Goal: Find specific page/section: Find specific page/section

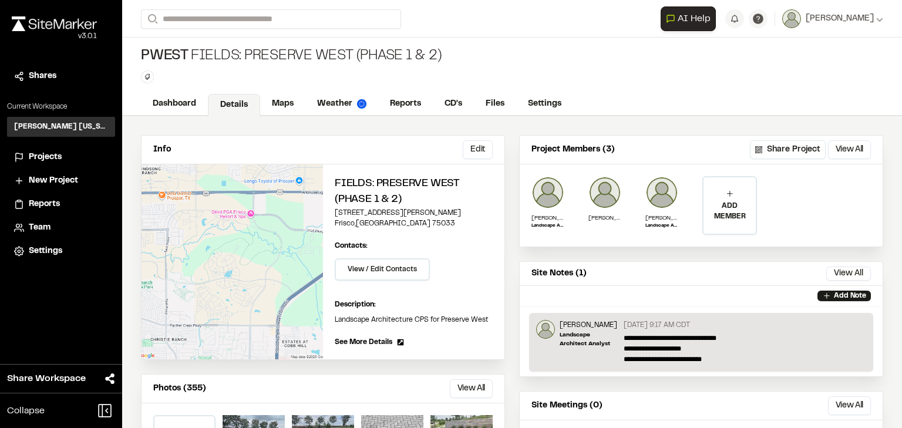
click at [45, 163] on span "Projects" at bounding box center [45, 157] width 33 height 13
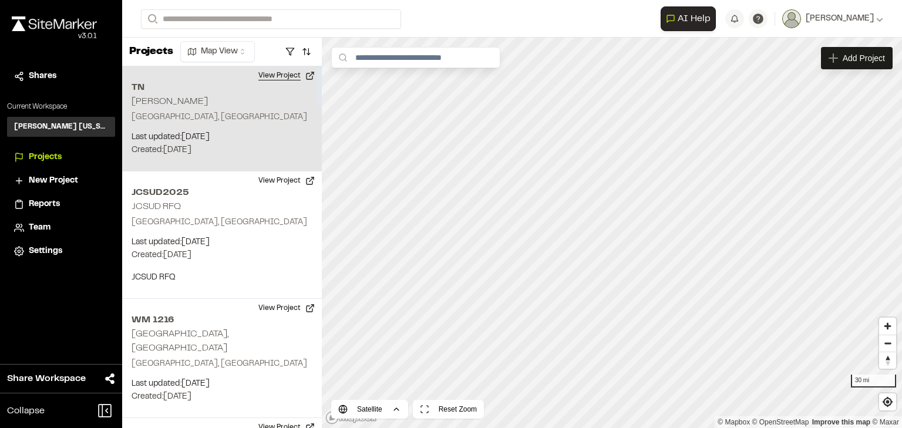
click at [278, 72] on button "View Project" at bounding box center [286, 75] width 70 height 19
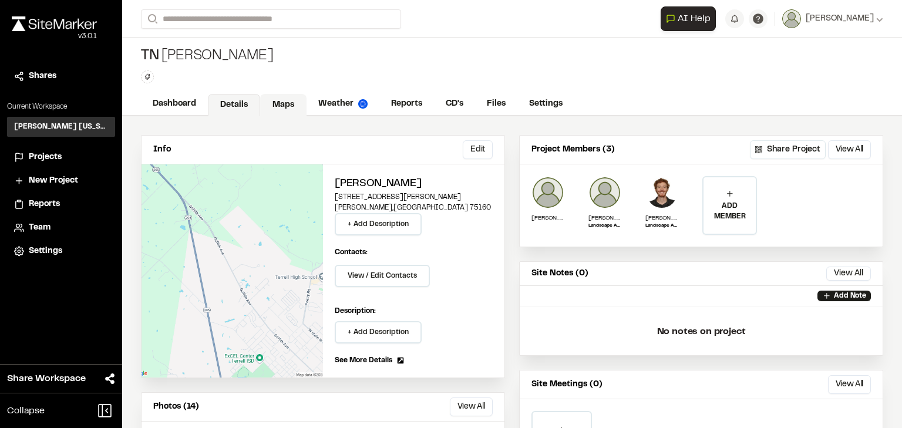
click at [275, 101] on link "Maps" at bounding box center [283, 105] width 46 height 22
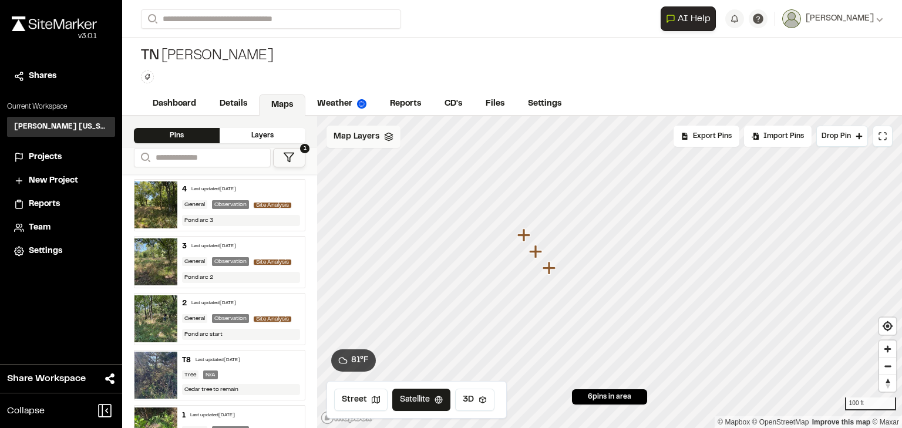
click at [388, 136] on polygon at bounding box center [389, 135] width 8 height 4
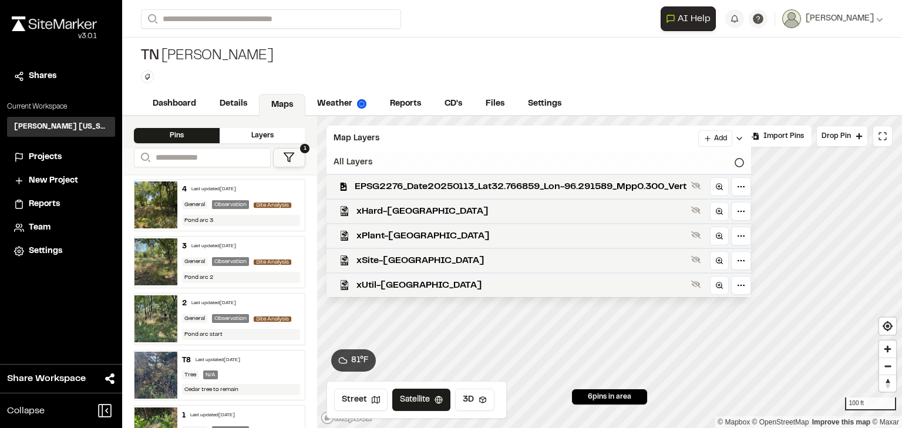
click at [744, 163] on icon at bounding box center [739, 162] width 9 height 9
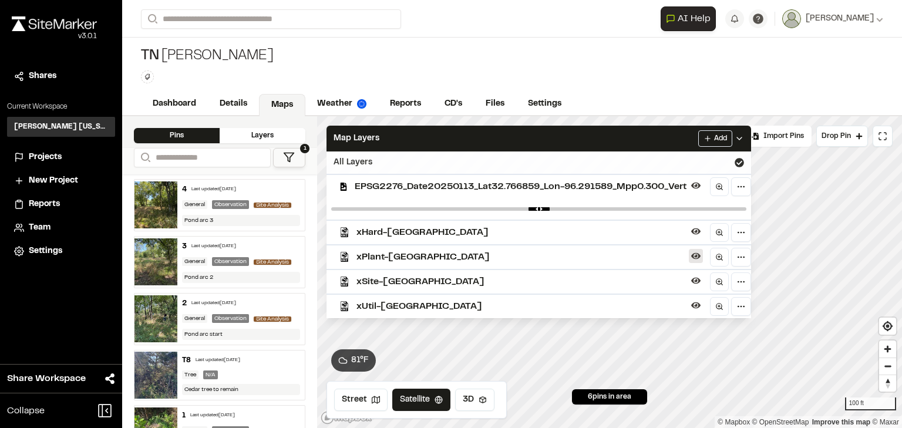
click at [701, 257] on icon at bounding box center [695, 255] width 9 height 9
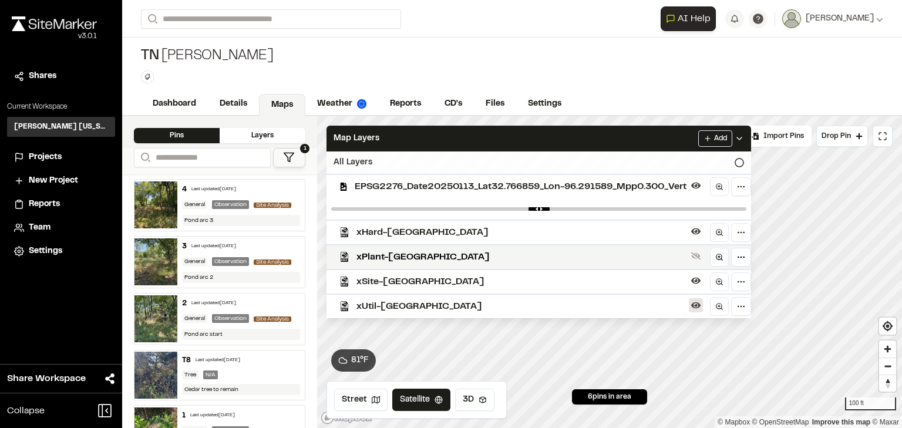
click at [700, 305] on icon at bounding box center [695, 306] width 9 height 6
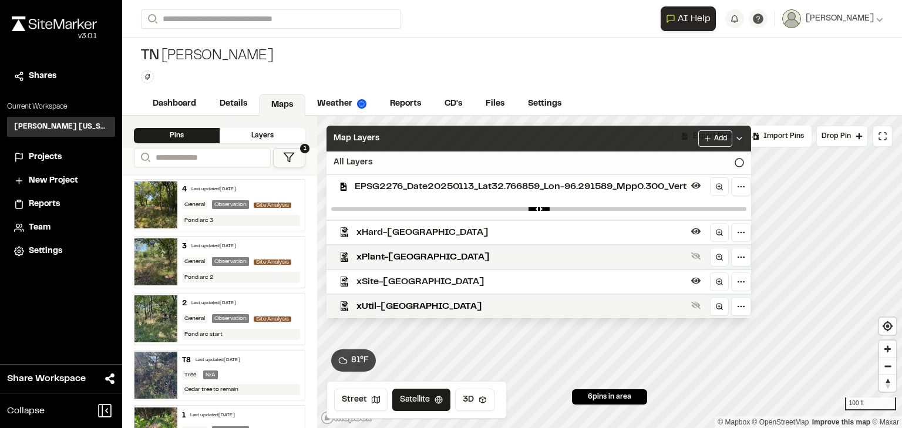
click at [742, 139] on polyline at bounding box center [739, 138] width 5 height 2
